Goal: Task Accomplishment & Management: Complete application form

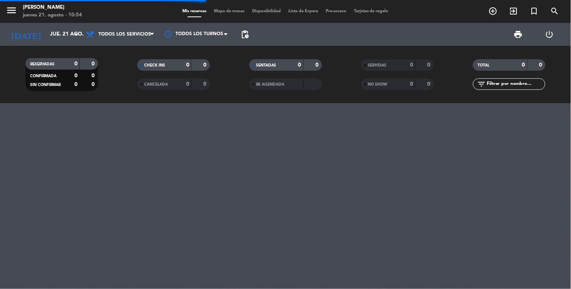
click at [17, 7] on span "menu" at bounding box center [14, 12] width 17 height 18
click at [11, 11] on icon "menu" at bounding box center [11, 10] width 11 height 11
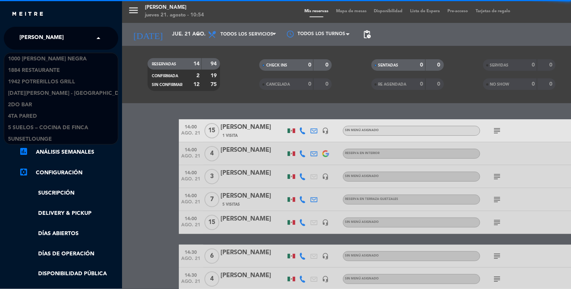
click at [52, 36] on span "[PERSON_NAME]" at bounding box center [41, 38] width 44 height 16
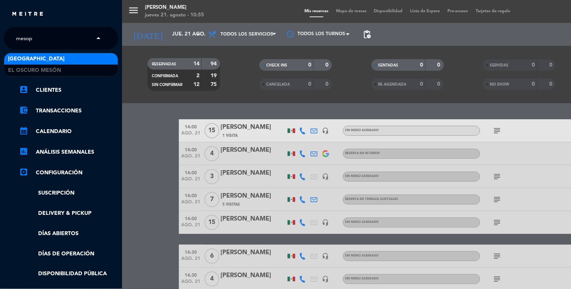
type input "mesopo"
click at [61, 60] on span "[GEOGRAPHIC_DATA]" at bounding box center [36, 59] width 56 height 9
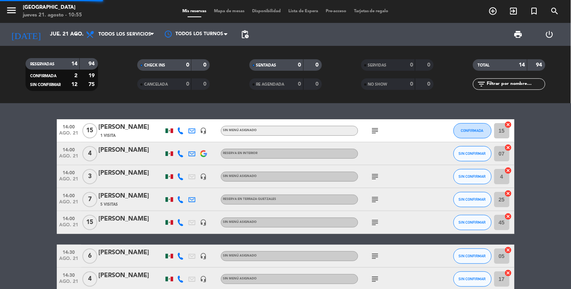
click at [11, 11] on icon "menu" at bounding box center [11, 10] width 11 height 11
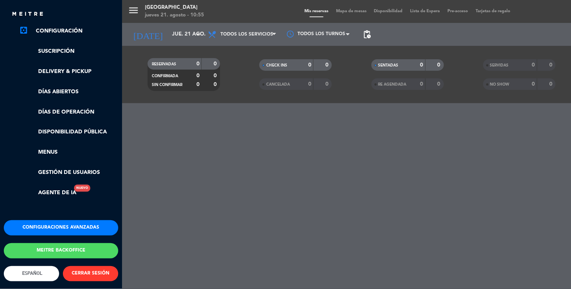
click at [60, 228] on div "Configuraciones avanzadas Meitre backoffice English Español Português Español E…" at bounding box center [61, 267] width 126 height 95
click at [56, 223] on button "Configuraciones avanzadas" at bounding box center [61, 227] width 115 height 15
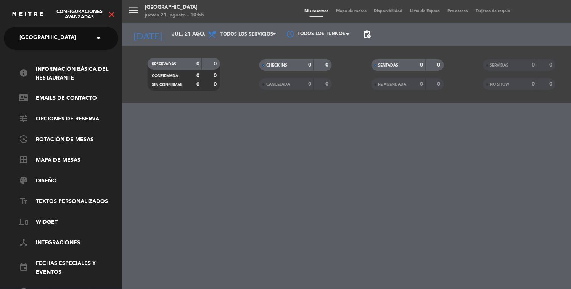
click at [55, 61] on div "info Información básica del restaurante contact_mail Emails de Contacto tune Op…" at bounding box center [61, 205] width 126 height 311
click at [58, 69] on link "info Información básica del restaurante" at bounding box center [68, 74] width 99 height 18
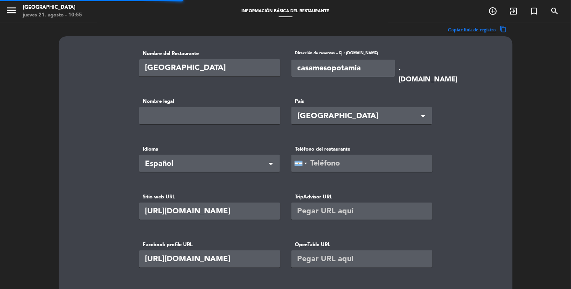
type input "Mesopotamian Drinks S.A"
type input "92990"
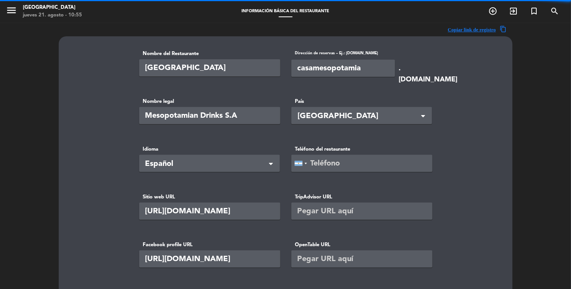
click at [347, 166] on input "tel" at bounding box center [362, 163] width 141 height 17
paste input "[PHONE_NUMBER]"
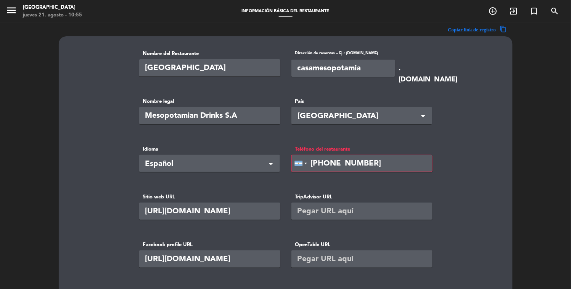
click at [327, 158] on input "[PHONE_NUMBER]" at bounding box center [362, 163] width 141 height 17
click at [356, 179] on div "Teléfono del restaurante [GEOGRAPHIC_DATA] +1 [GEOGRAPHIC_DATA] +44 [GEOGRAPHIC…" at bounding box center [362, 164] width 152 height 38
click at [358, 164] on input "[PHONE_NUMBER]" at bounding box center [362, 163] width 141 height 17
type input "+543433 027263"
click at [369, 193] on label "TripAdvisor URL" at bounding box center [362, 197] width 141 height 8
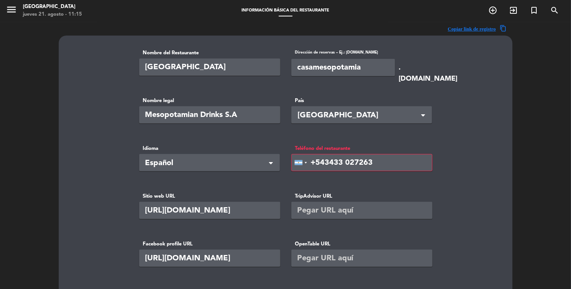
scroll to position [2, 0]
